Goal: Task Accomplishment & Management: Manage account settings

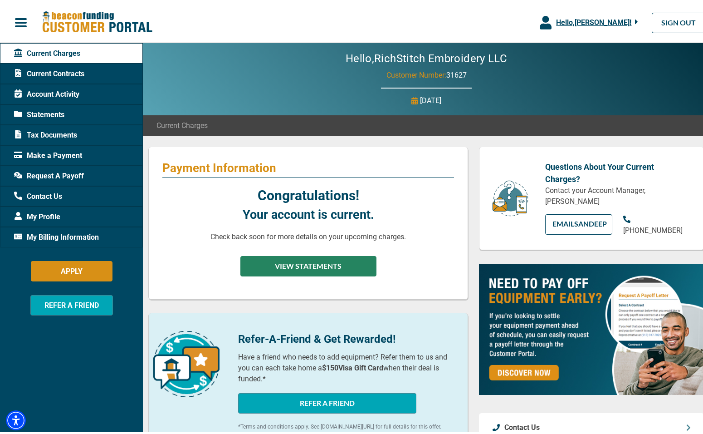
click at [330, 269] on button "VIEW STATEMENTS" at bounding box center [308, 263] width 136 height 20
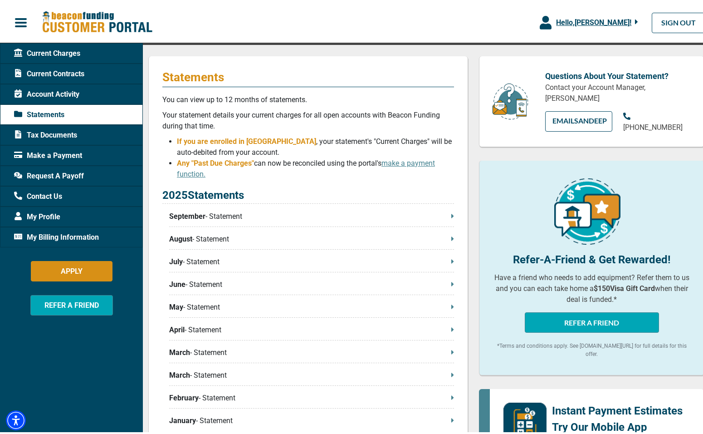
scroll to position [45, 0]
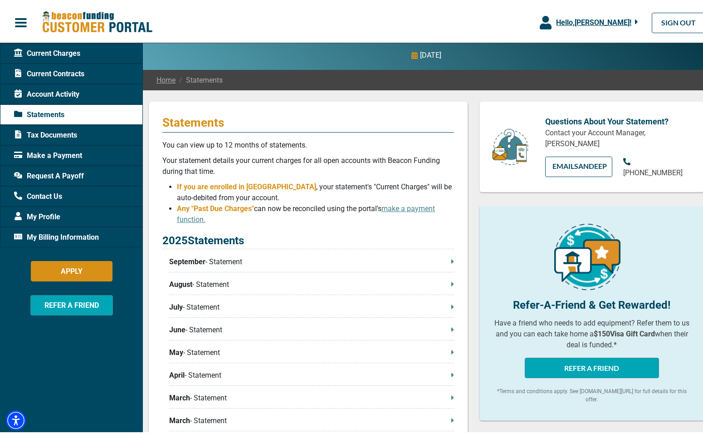
click at [217, 259] on p "September - Statement" at bounding box center [311, 259] width 285 height 11
click at [76, 171] on span "Request A Payoff" at bounding box center [49, 173] width 70 height 11
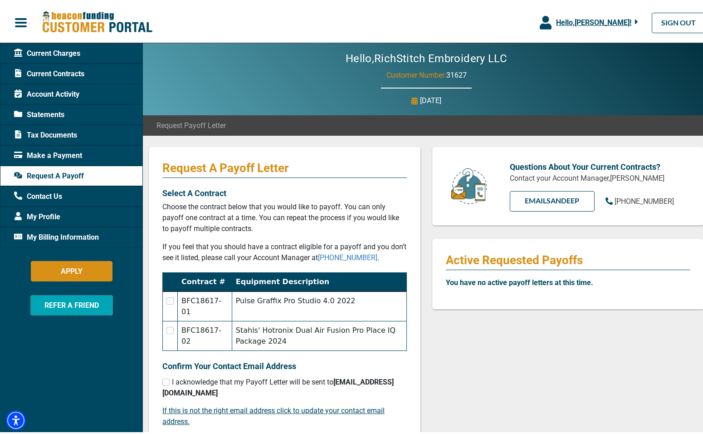
click at [175, 328] on td at bounding box center [170, 333] width 15 height 29
click at [171, 330] on input "checkbox" at bounding box center [169, 327] width 7 height 7
checkbox input "true"
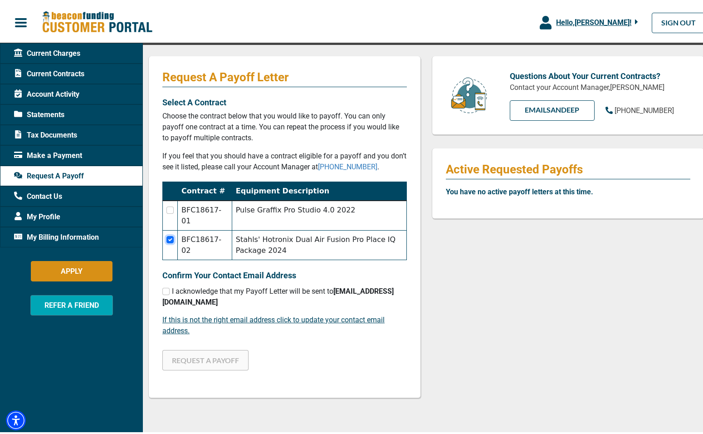
scroll to position [136, 0]
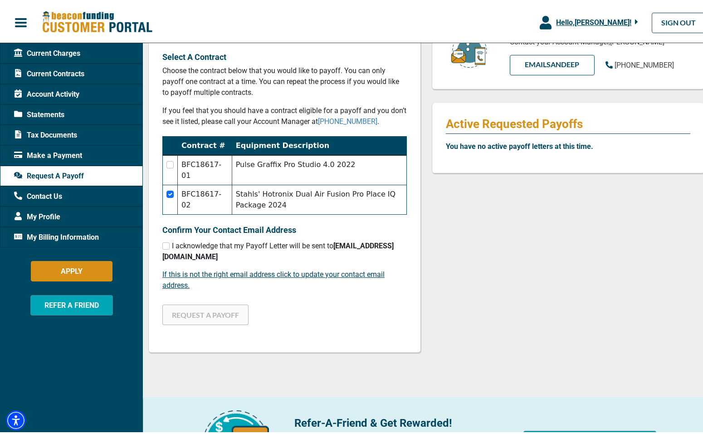
click at [171, 249] on div "I acknowledge that my Payoff Letter will be sent to [EMAIL_ADDRESS][DOMAIN_NAME]" at bounding box center [284, 249] width 244 height 22
click at [168, 244] on input "checkbox" at bounding box center [165, 243] width 7 height 7
checkbox input "true"
click at [212, 316] on button "REQUEST A PAYOFF" at bounding box center [205, 312] width 86 height 20
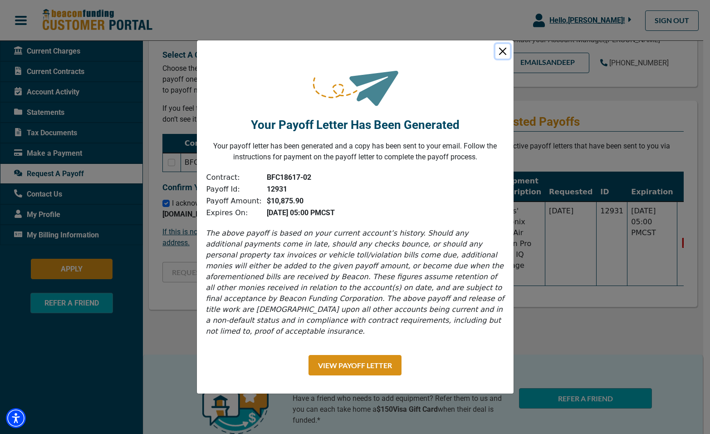
click at [502, 56] on button "Close" at bounding box center [502, 51] width 15 height 15
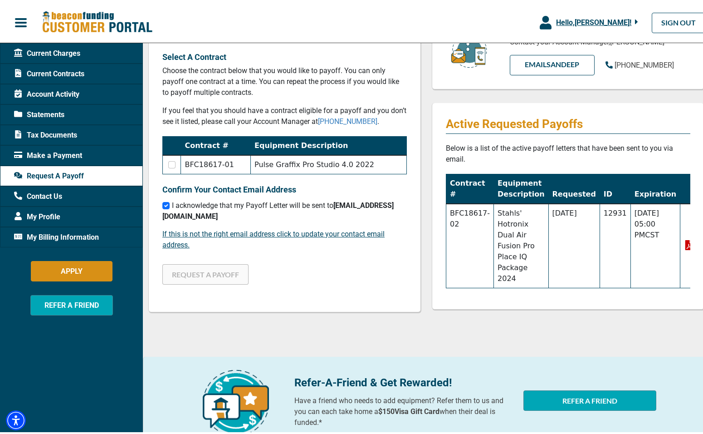
click at [38, 108] on span "Statements" at bounding box center [39, 112] width 50 height 11
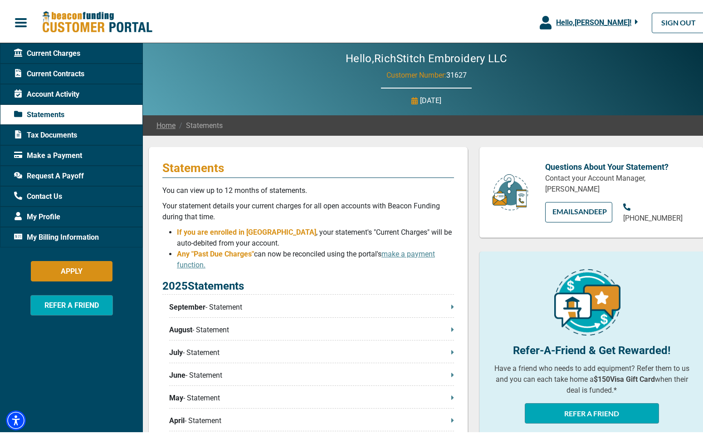
click at [55, 94] on span "Account Activity" at bounding box center [46, 92] width 65 height 11
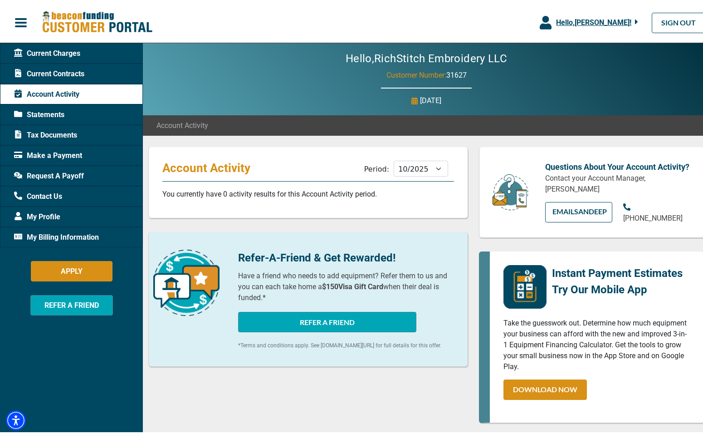
click at [51, 111] on span "Statements" at bounding box center [39, 112] width 50 height 11
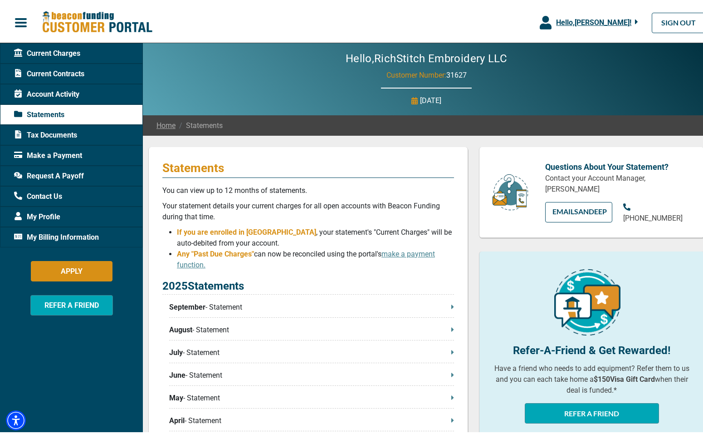
click at [52, 138] on div "Tax Documents" at bounding box center [71, 132] width 143 height 20
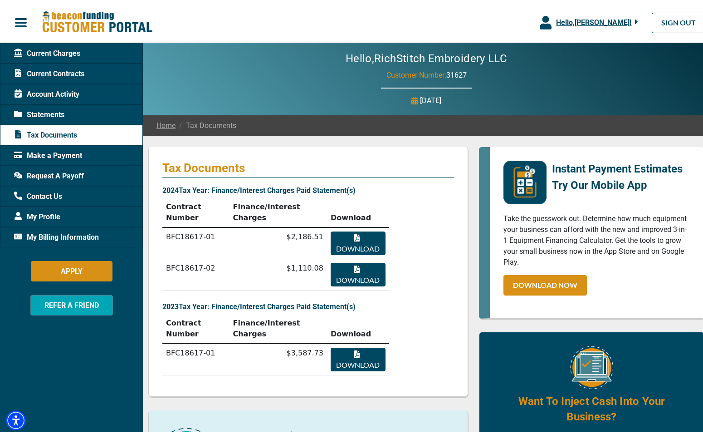
click at [55, 112] on span "Statements" at bounding box center [39, 112] width 50 height 11
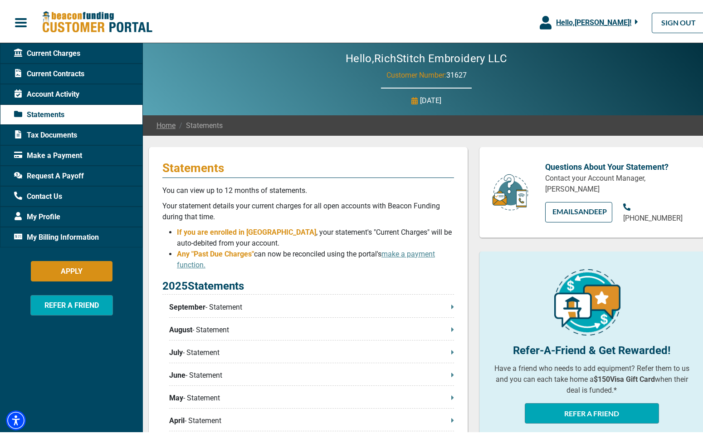
click at [57, 97] on span "Account Activity" at bounding box center [46, 92] width 65 height 11
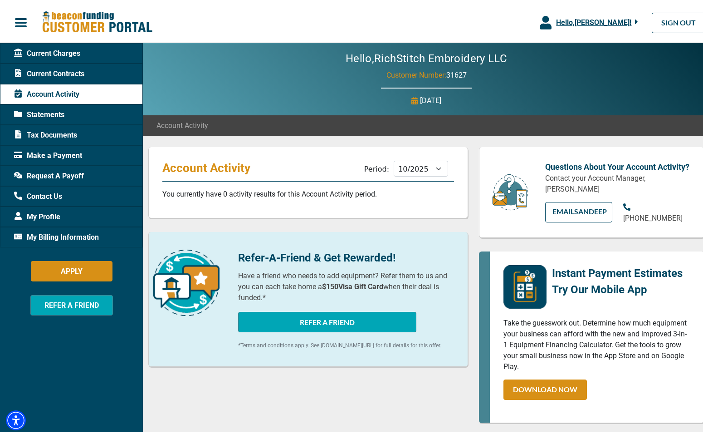
click at [63, 72] on span "Current Contracts" at bounding box center [49, 71] width 70 height 11
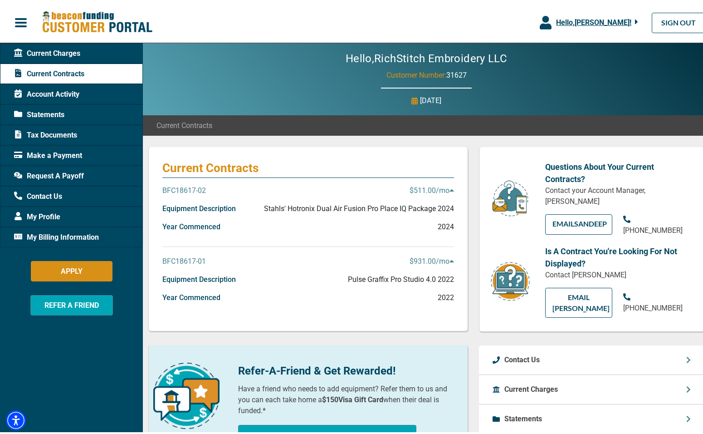
click at [450, 188] on icon at bounding box center [452, 188] width 4 height 2
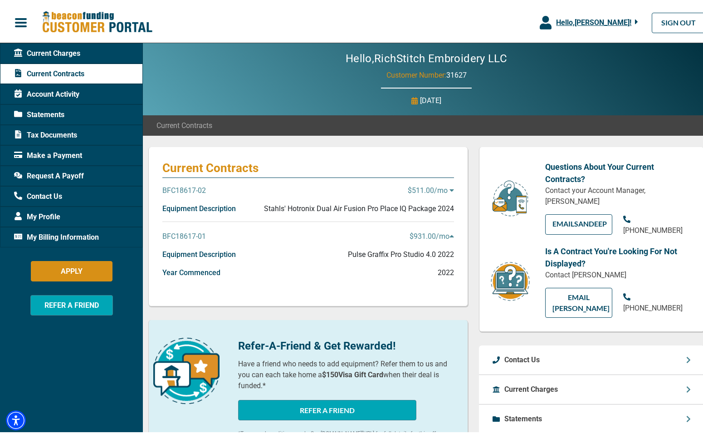
click at [450, 188] on icon at bounding box center [452, 188] width 4 height 2
